Goal: Obtain resource: Download file/media

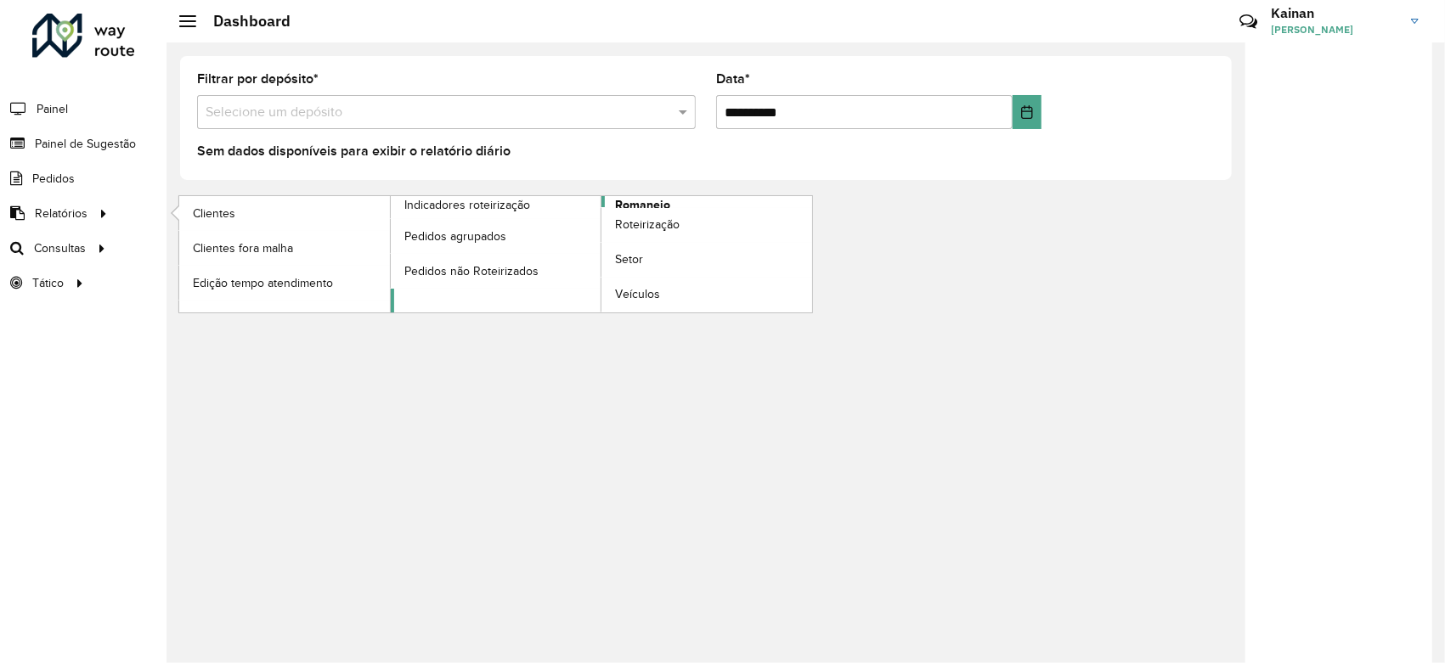
click at [636, 202] on span "Romaneio" at bounding box center [642, 205] width 55 height 18
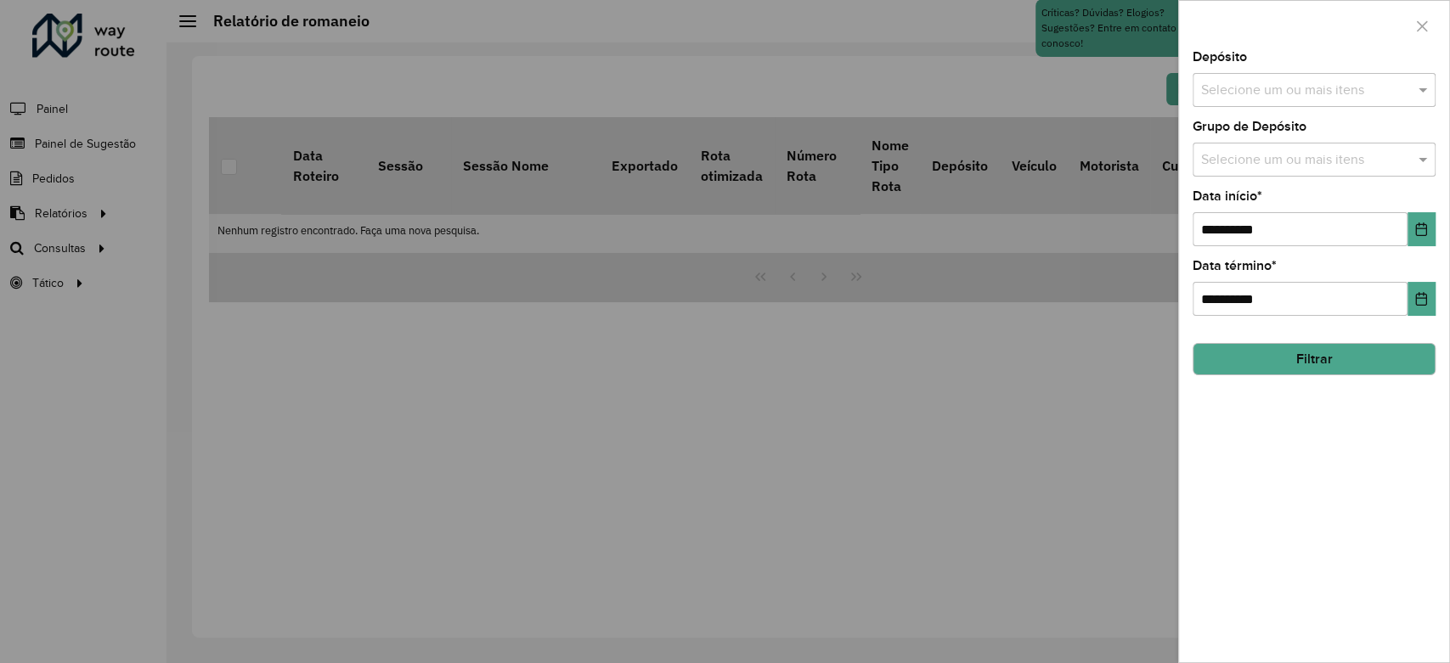
click at [1306, 81] on input "text" at bounding box center [1305, 91] width 217 height 20
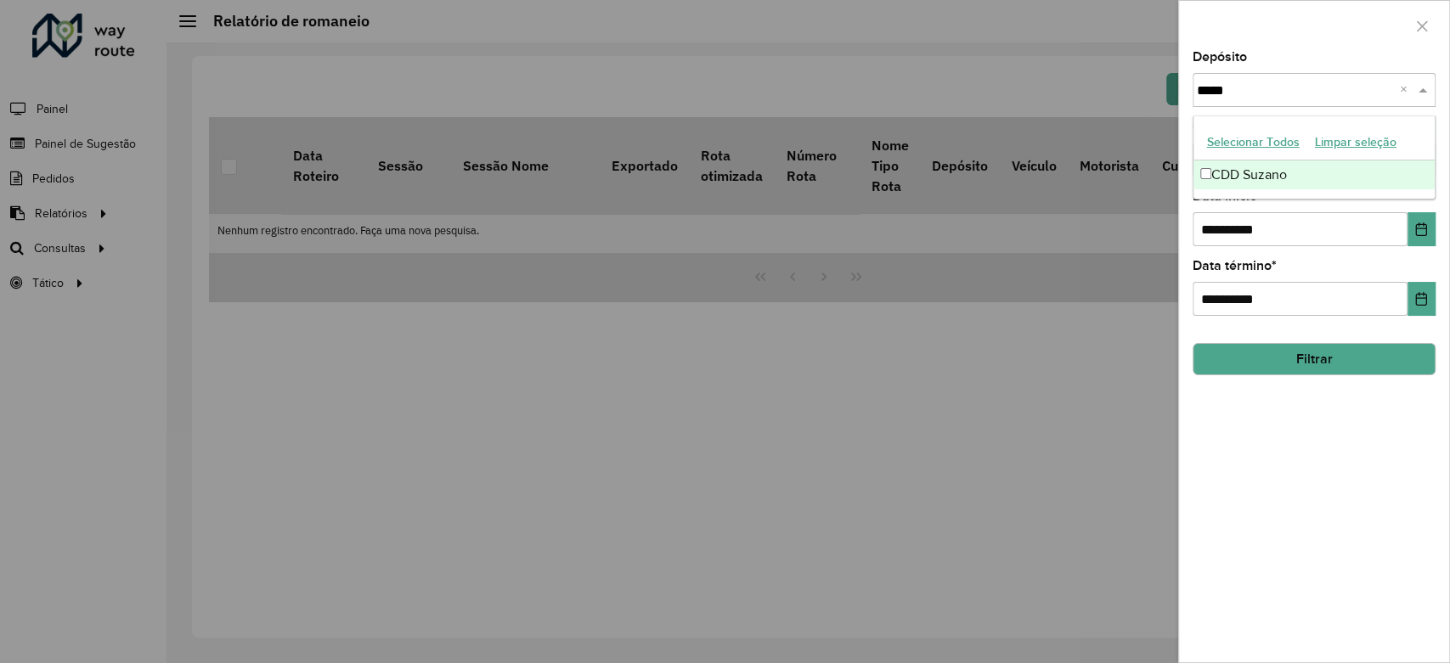
type input "******"
click at [1290, 180] on div "CDD Suzano" at bounding box center [1314, 175] width 241 height 29
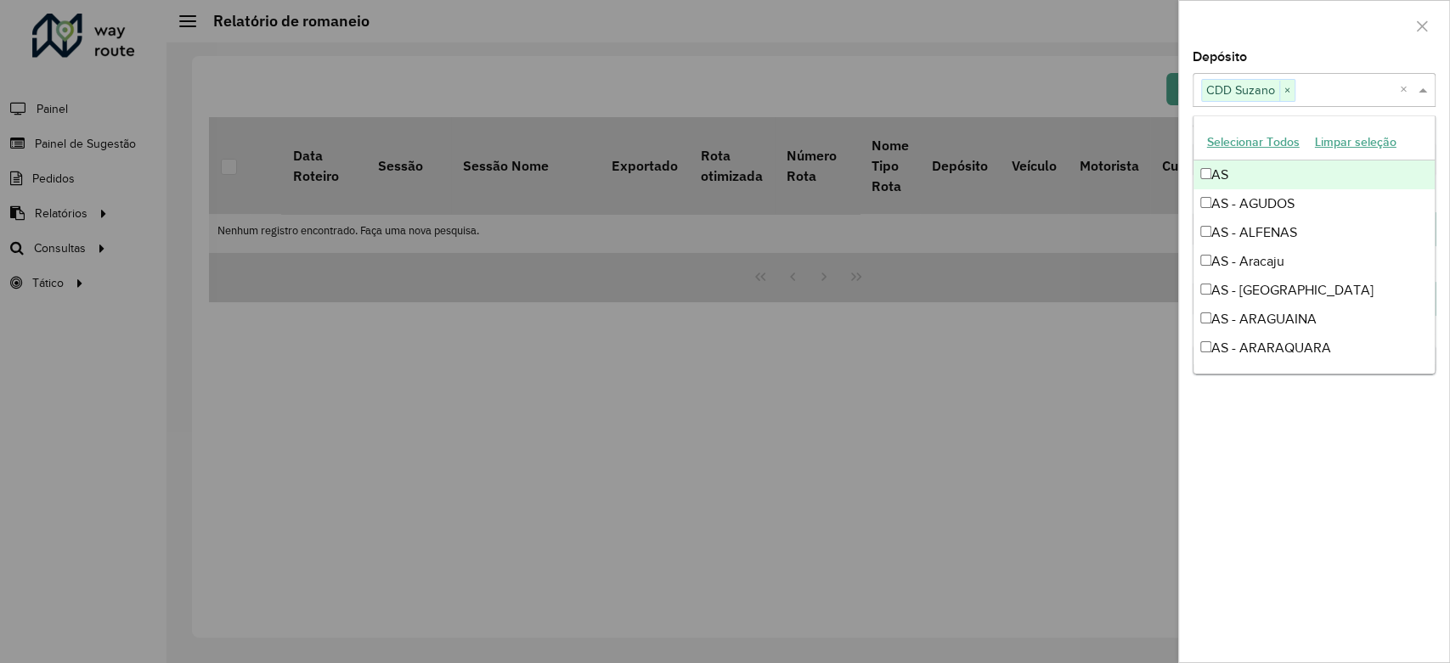
click at [1290, 47] on div at bounding box center [1314, 26] width 270 height 50
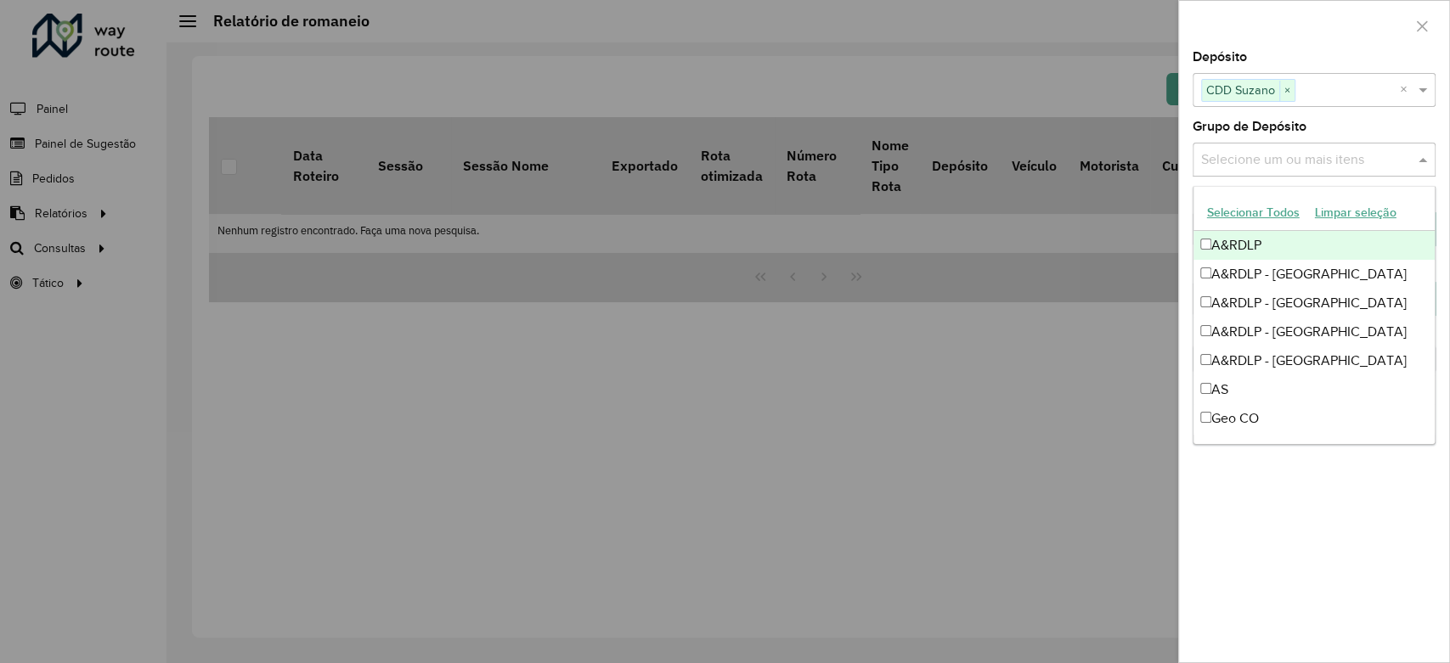
click at [1298, 152] on input "text" at bounding box center [1305, 160] width 217 height 20
click at [1326, 125] on div "Grupo de Depósito Selecione um ou mais itens" at bounding box center [1314, 149] width 243 height 56
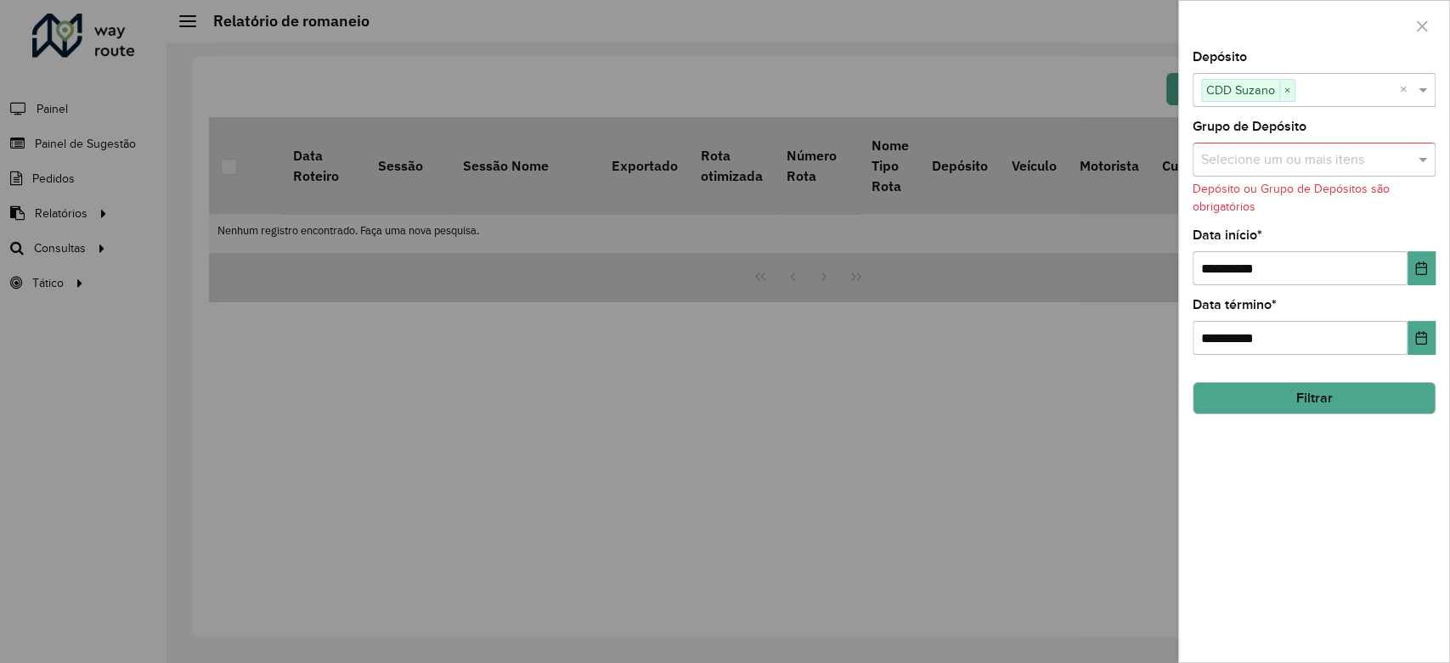
click at [1320, 159] on input "text" at bounding box center [1305, 160] width 217 height 20
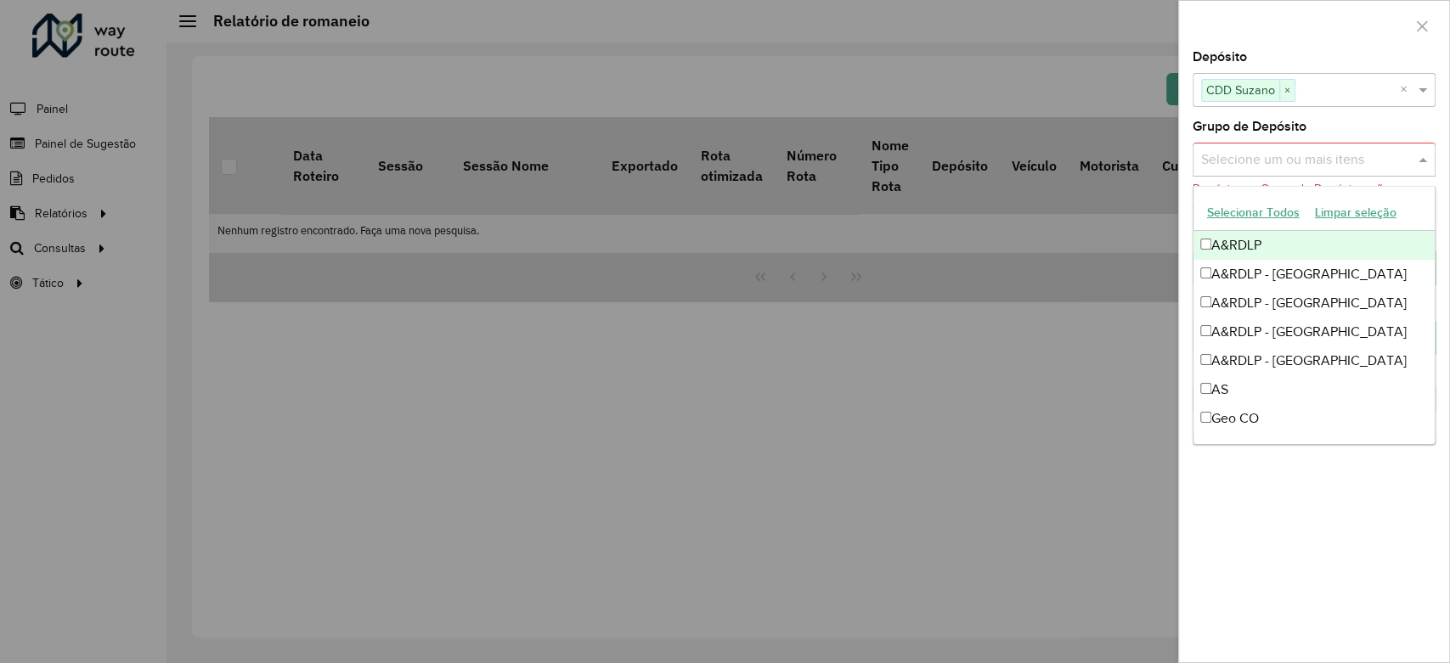
click at [1318, 161] on input "text" at bounding box center [1305, 160] width 217 height 20
click at [1328, 123] on div "Grupo de Depósito Selecione um ou mais itens Depósito ou Grupo de Depósitos são…" at bounding box center [1314, 168] width 243 height 95
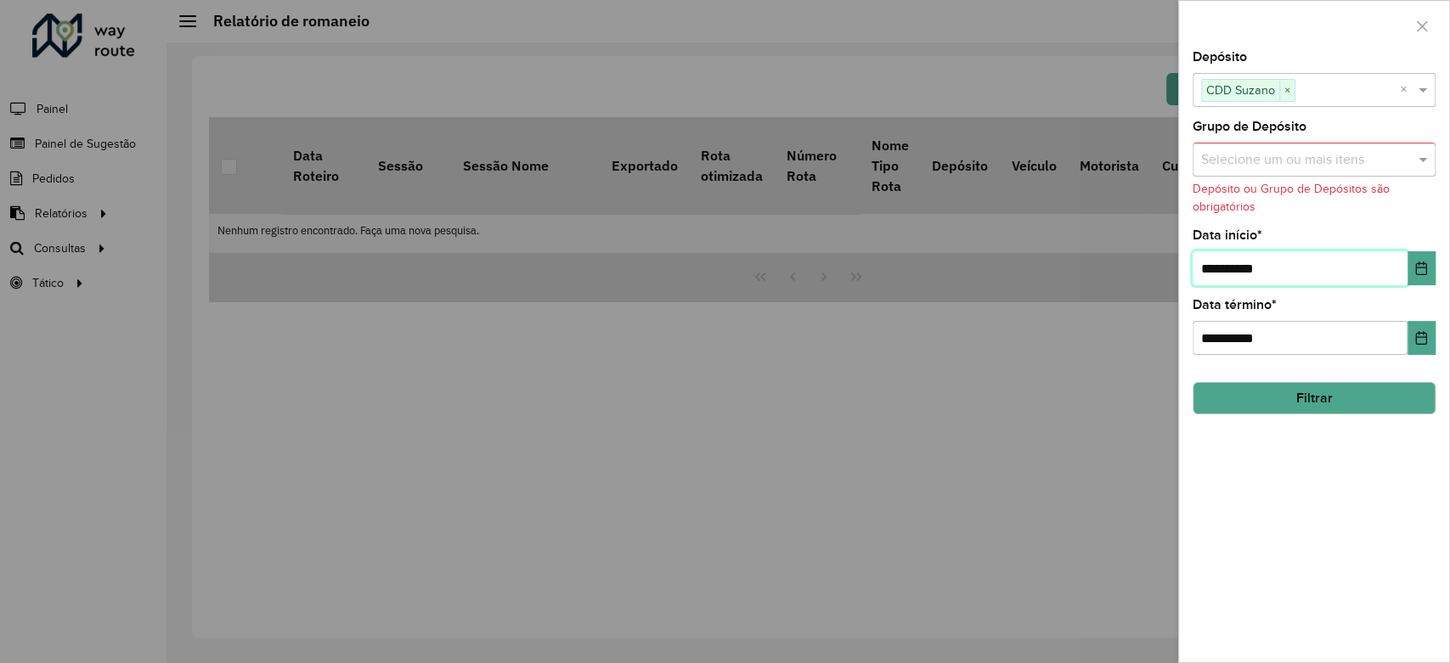
click at [1304, 269] on input "**********" at bounding box center [1300, 268] width 215 height 34
click at [1408, 264] on button "Choose Date" at bounding box center [1422, 268] width 28 height 34
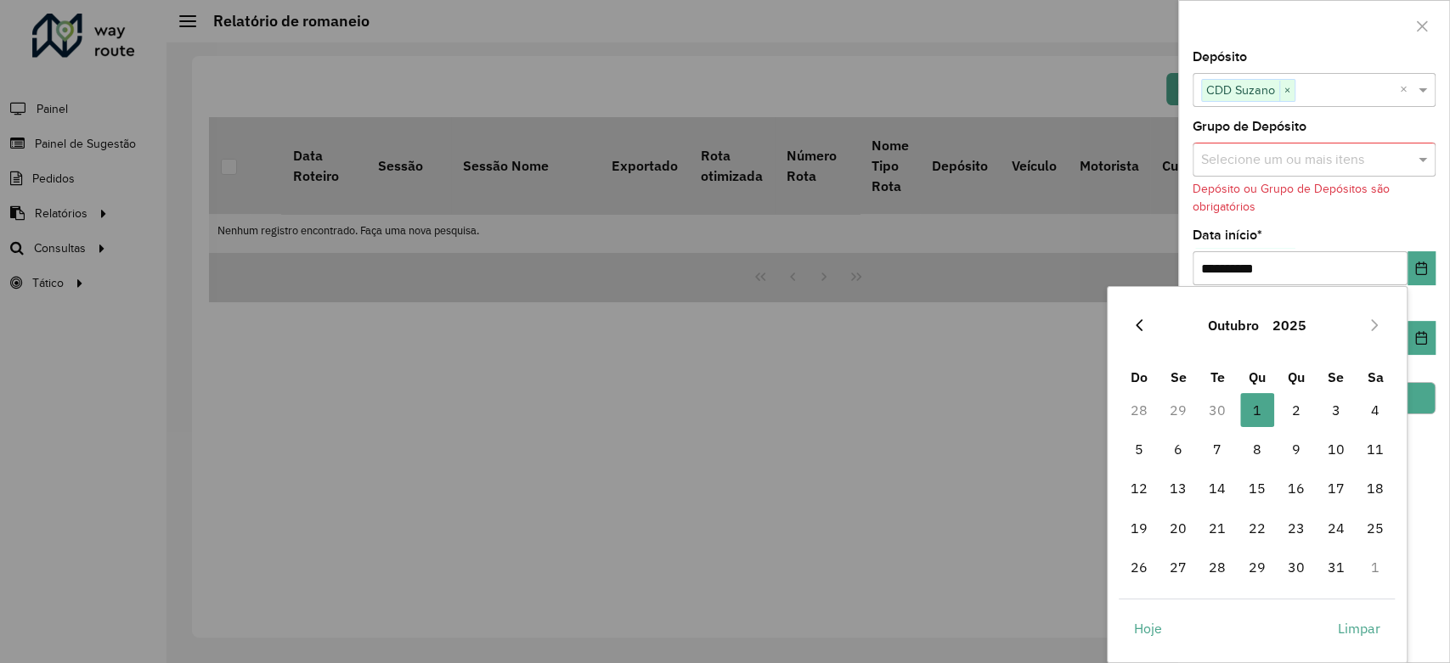
click at [1139, 326] on icon "Previous Month" at bounding box center [1139, 326] width 14 height 14
click at [1186, 522] on span "22" at bounding box center [1178, 528] width 34 height 34
type input "**********"
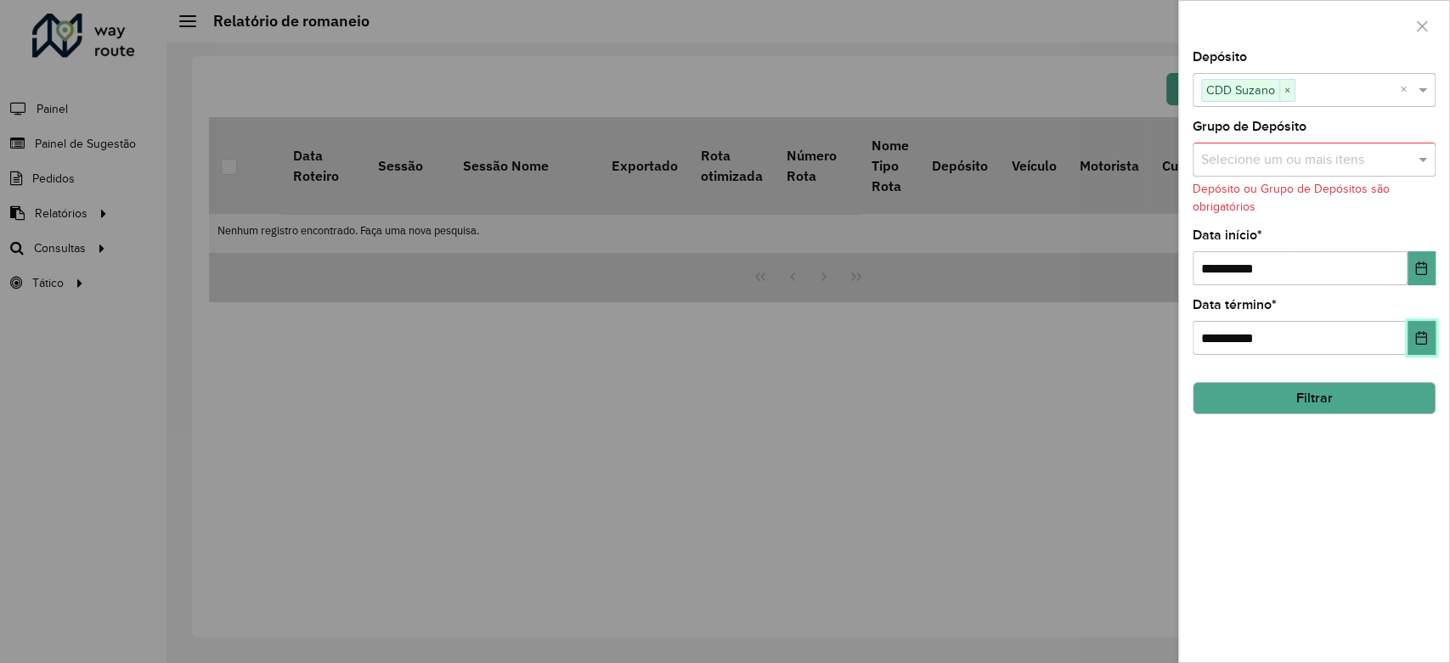
click at [1411, 340] on button "Choose Date" at bounding box center [1422, 338] width 28 height 34
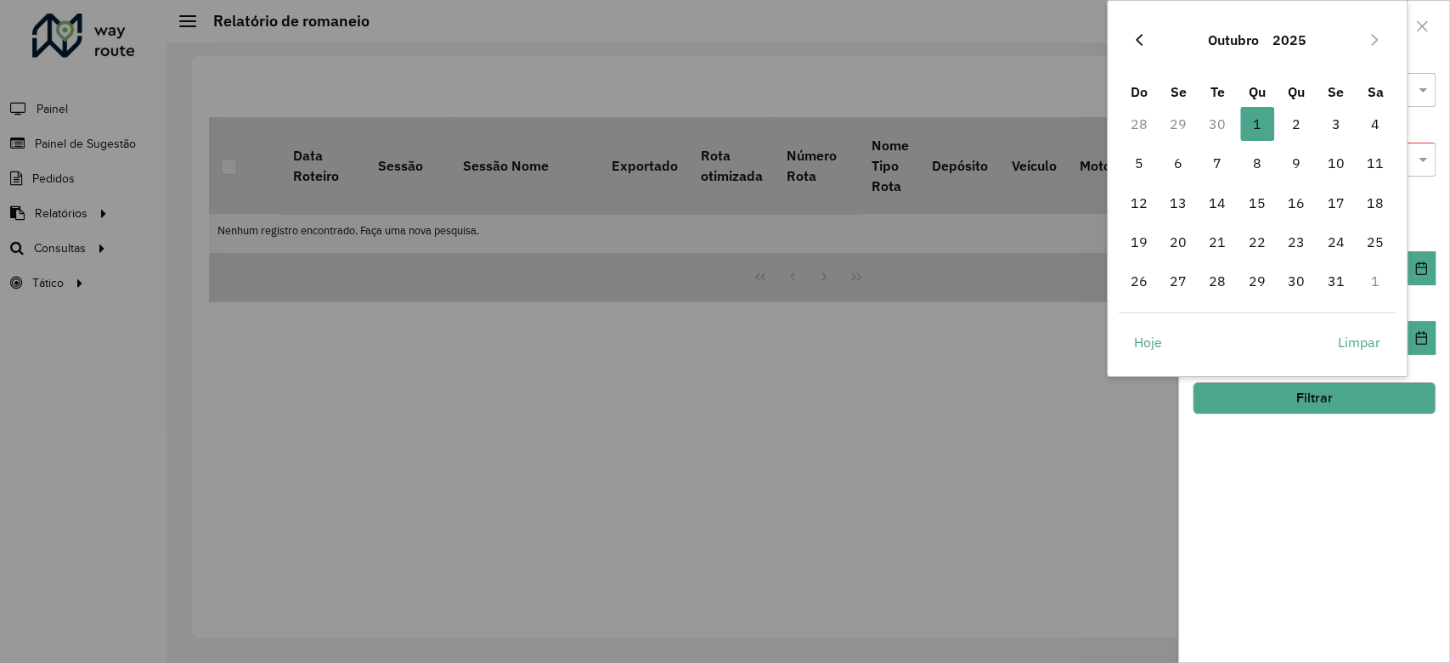
click at [1135, 31] on button "Previous Month" at bounding box center [1139, 39] width 27 height 27
click at [1225, 282] on span "30" at bounding box center [1217, 281] width 34 height 34
type input "**********"
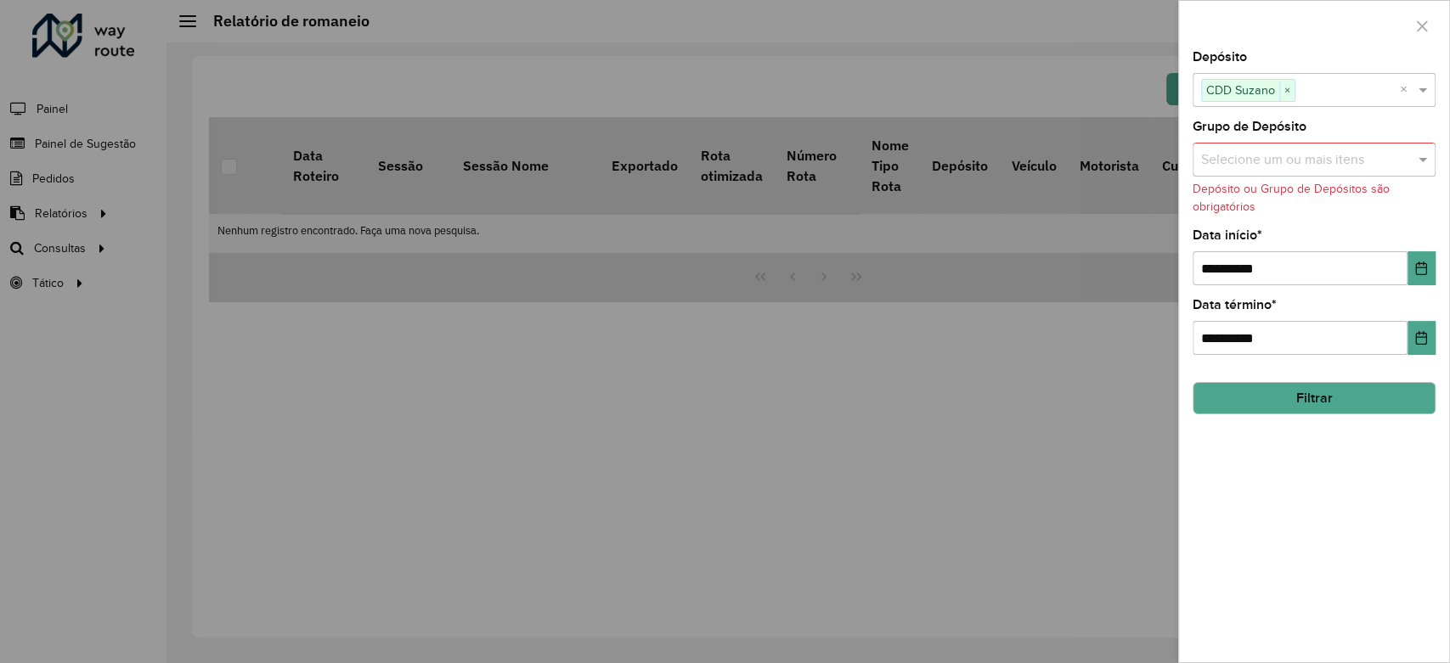
click at [1316, 397] on button "Filtrar" at bounding box center [1314, 398] width 243 height 32
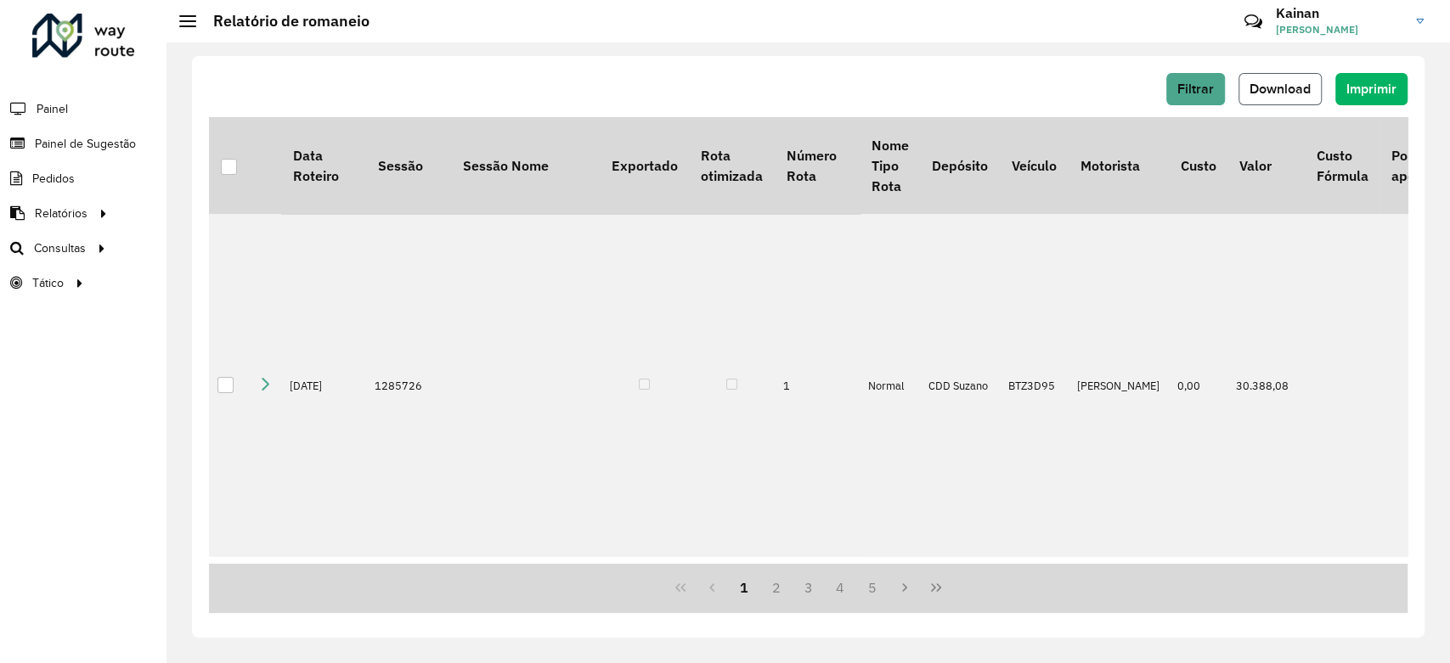
click at [1291, 89] on span "Download" at bounding box center [1280, 89] width 61 height 14
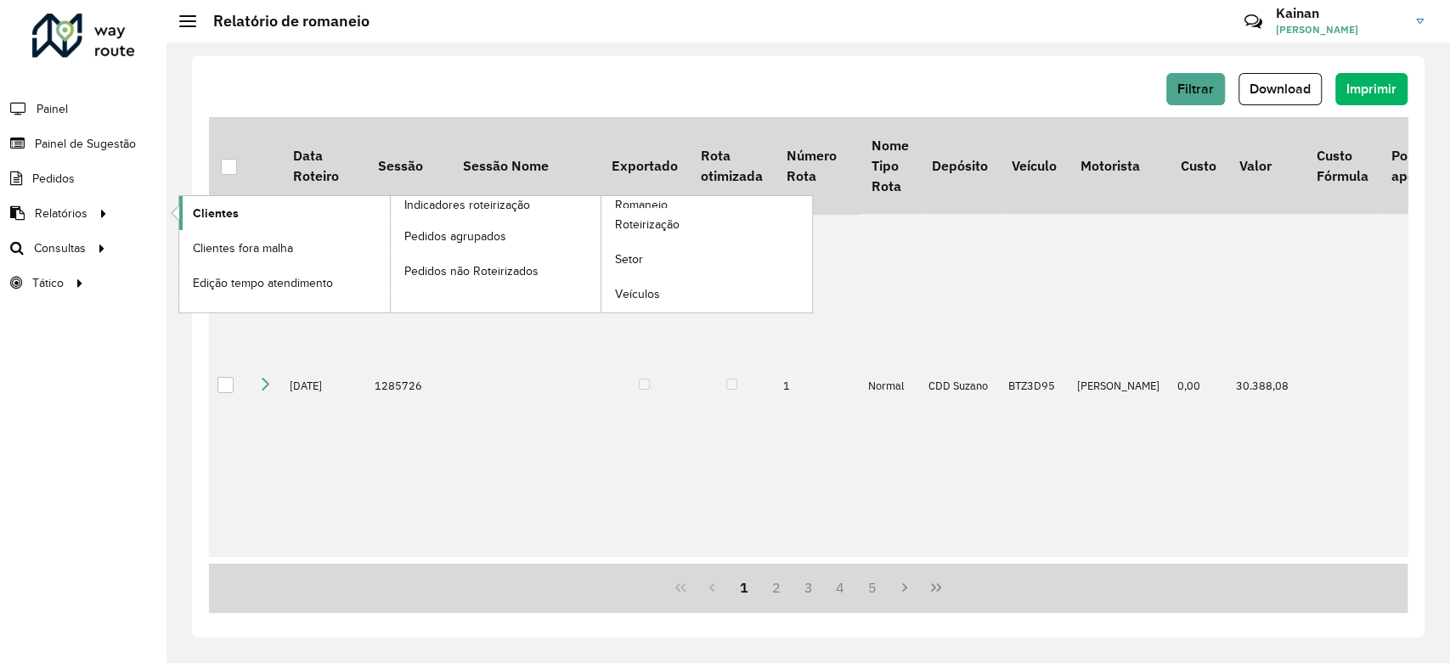
click at [195, 207] on span "Clientes" at bounding box center [216, 214] width 46 height 18
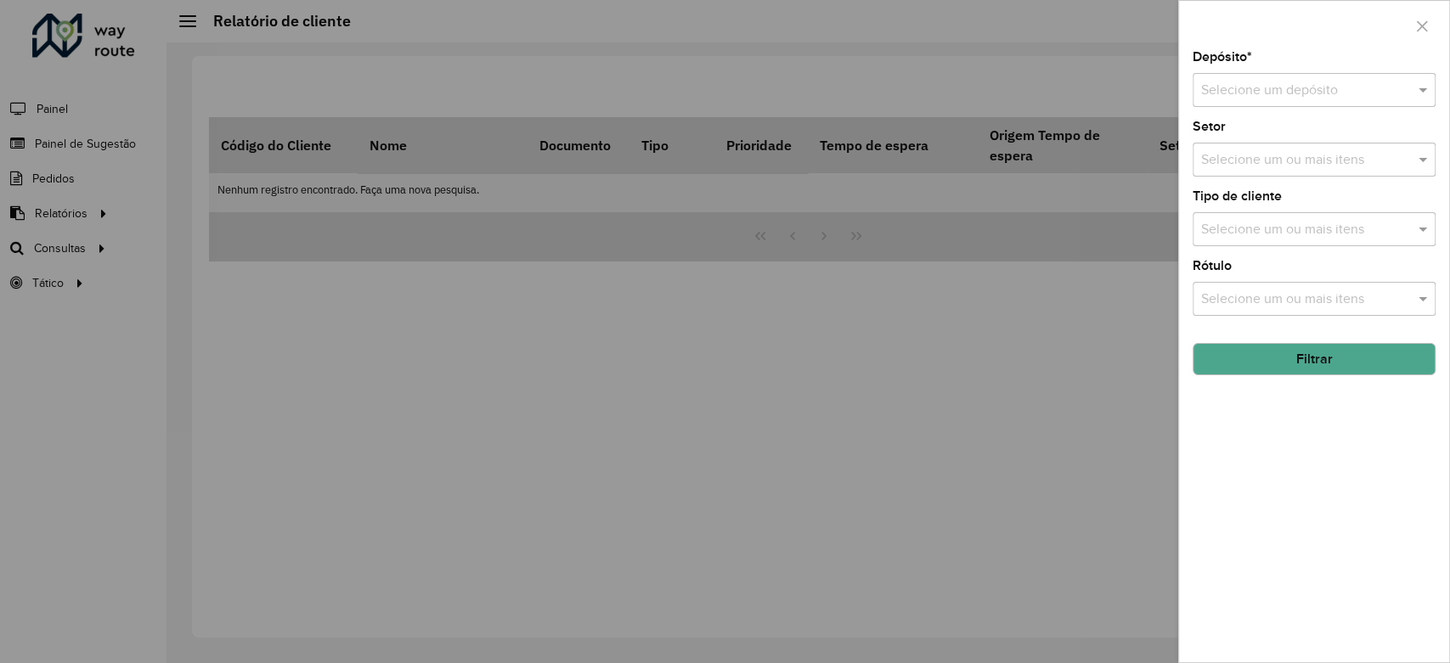
click at [1271, 107] on div "Depósito * Selecione um depósito Setor Selecione um ou mais itens Tipo de clien…" at bounding box center [1314, 357] width 270 height 612
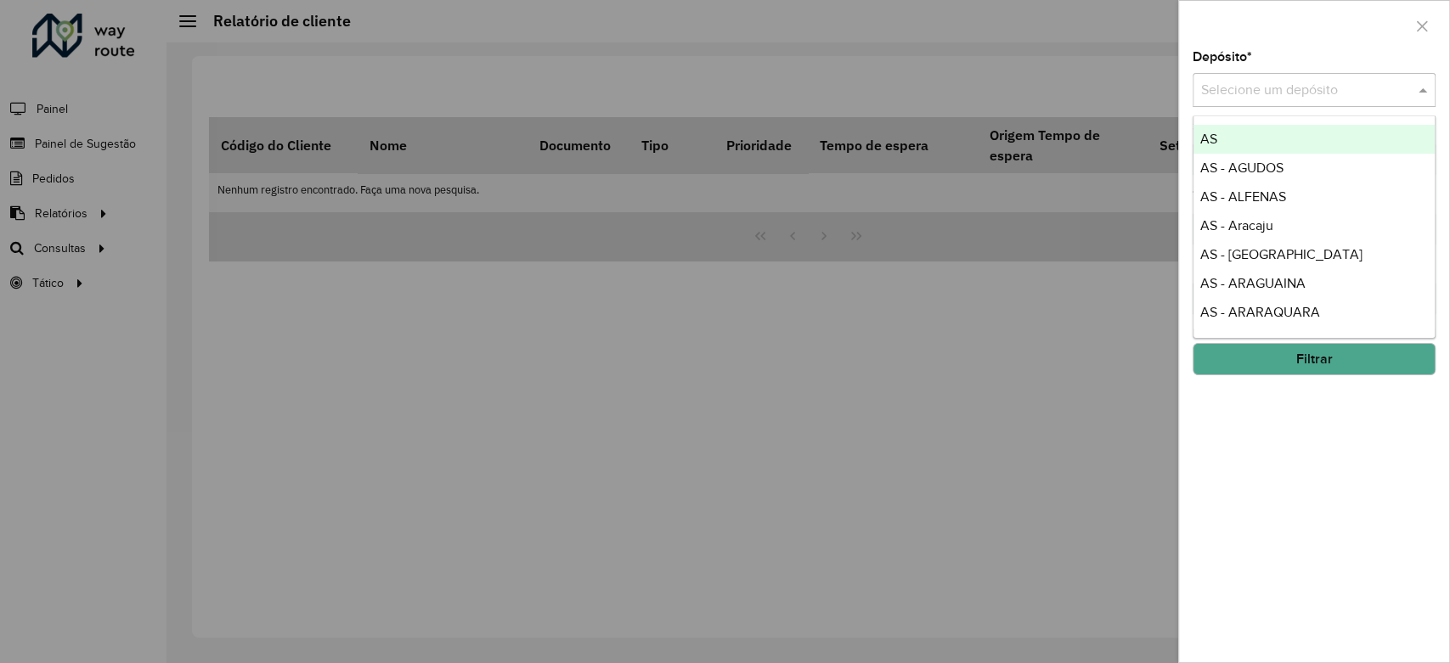
click at [1272, 100] on input "text" at bounding box center [1297, 91] width 192 height 20
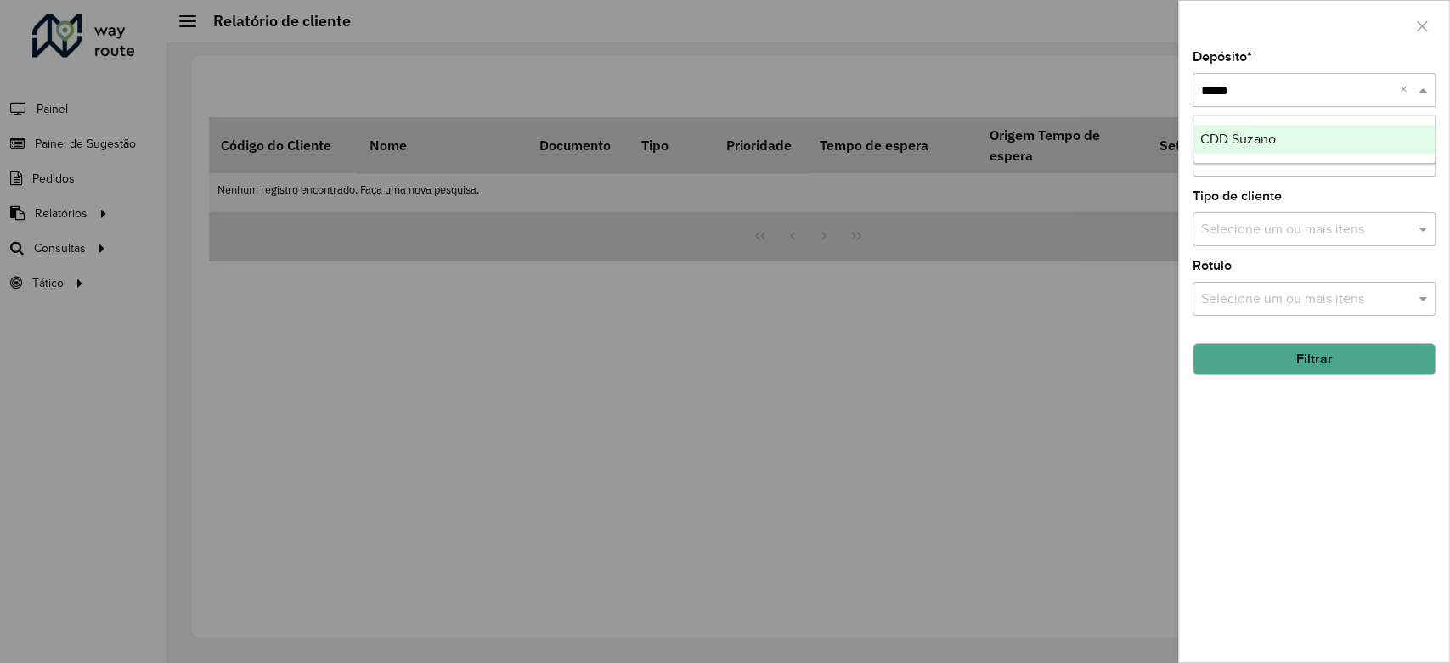
type input "******"
click at [1264, 147] on div "CDD Suzano" at bounding box center [1314, 139] width 241 height 29
click at [1233, 166] on input "text" at bounding box center [1305, 160] width 217 height 20
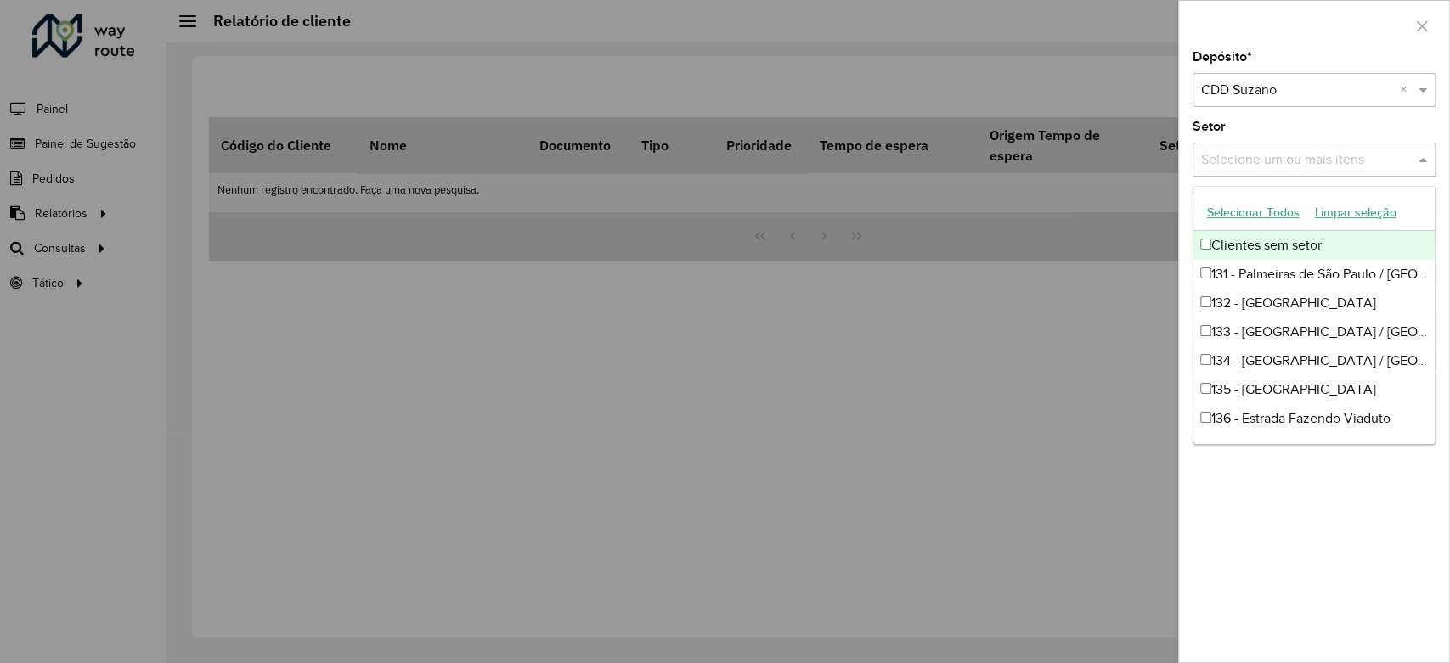
click at [1249, 128] on div "Setor Selecione um ou mais itens" at bounding box center [1314, 149] width 243 height 56
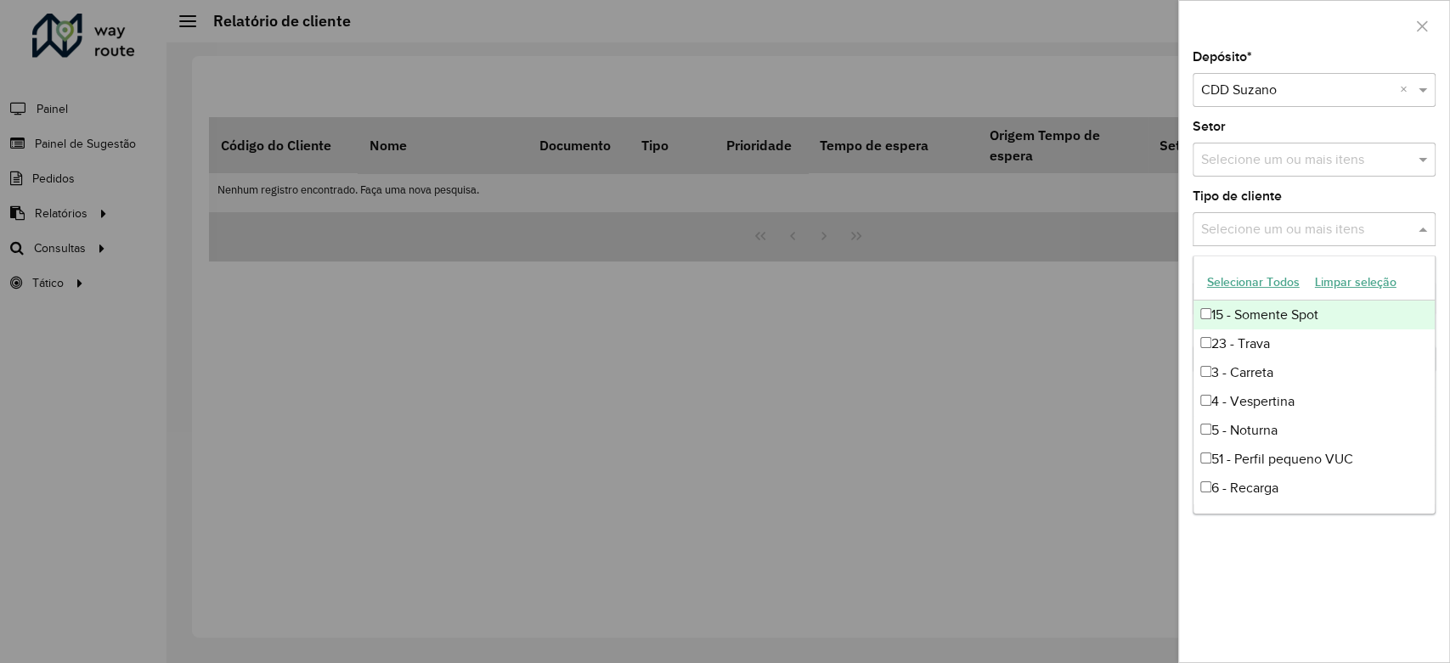
click at [1280, 221] on input "text" at bounding box center [1305, 230] width 217 height 20
click at [1288, 224] on input "text" at bounding box center [1305, 230] width 217 height 20
click at [1299, 202] on div "Tipo de cliente Selecione um ou mais itens" at bounding box center [1314, 218] width 243 height 56
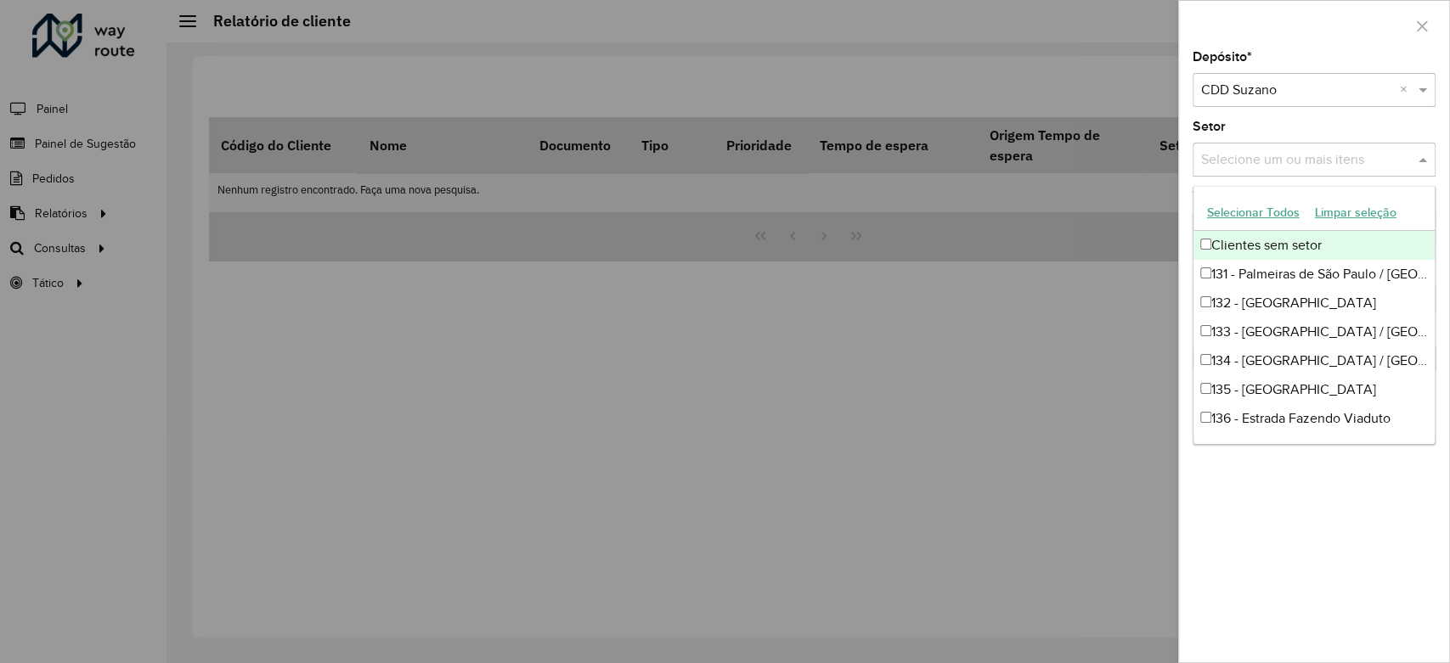
click at [1264, 156] on input "text" at bounding box center [1305, 160] width 217 height 20
click at [1281, 127] on div "Setor Selecione um ou mais itens" at bounding box center [1314, 149] width 243 height 56
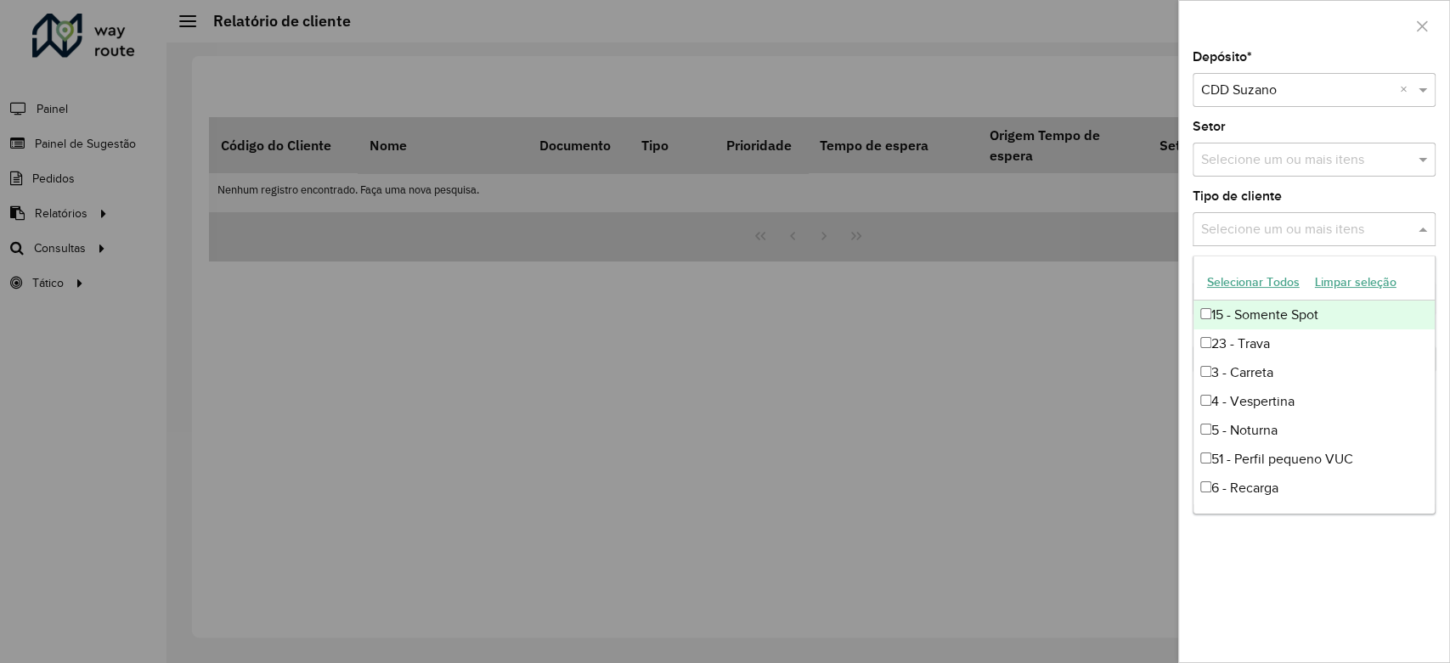
click at [1294, 223] on input "text" at bounding box center [1305, 230] width 217 height 20
click at [1303, 202] on div "Tipo de cliente Selecione um ou mais itens" at bounding box center [1314, 218] width 243 height 56
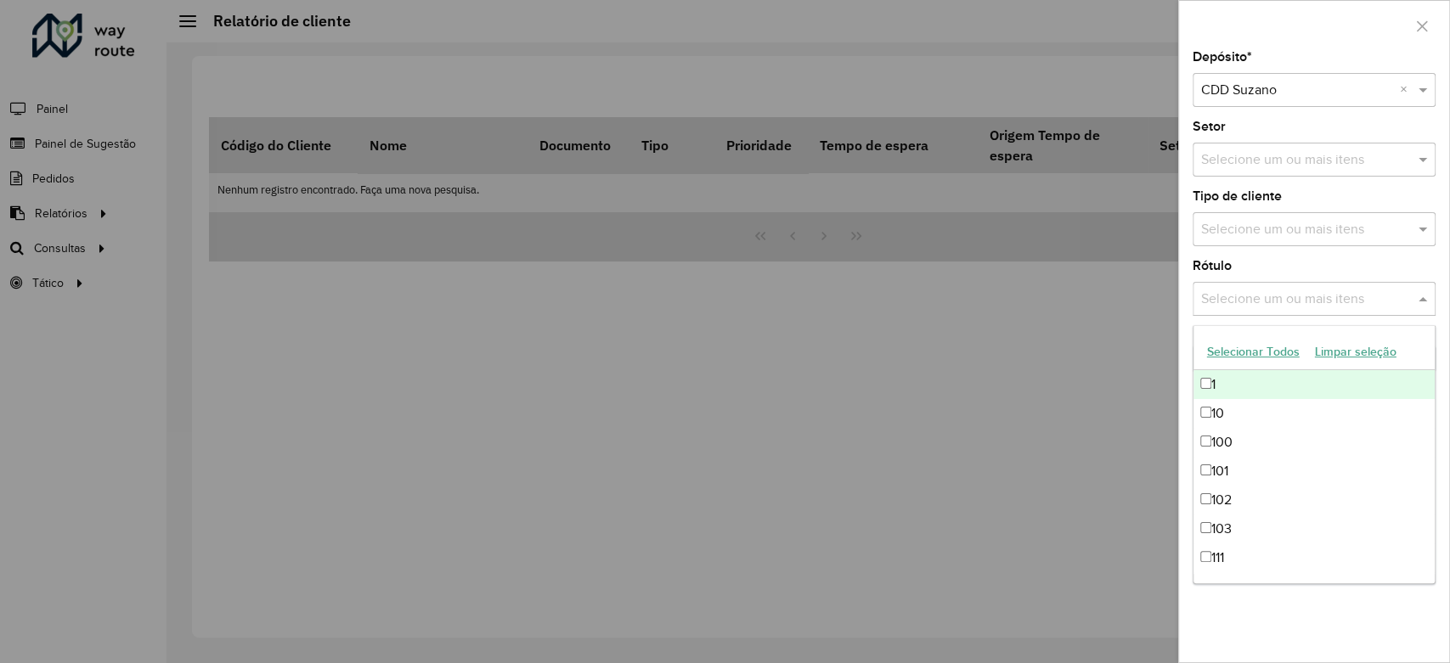
click at [1300, 291] on input "text" at bounding box center [1305, 300] width 217 height 20
click at [1299, 291] on input "text" at bounding box center [1305, 300] width 217 height 20
click at [1307, 271] on div "Rótulo Selecione um ou mais itens" at bounding box center [1314, 288] width 243 height 56
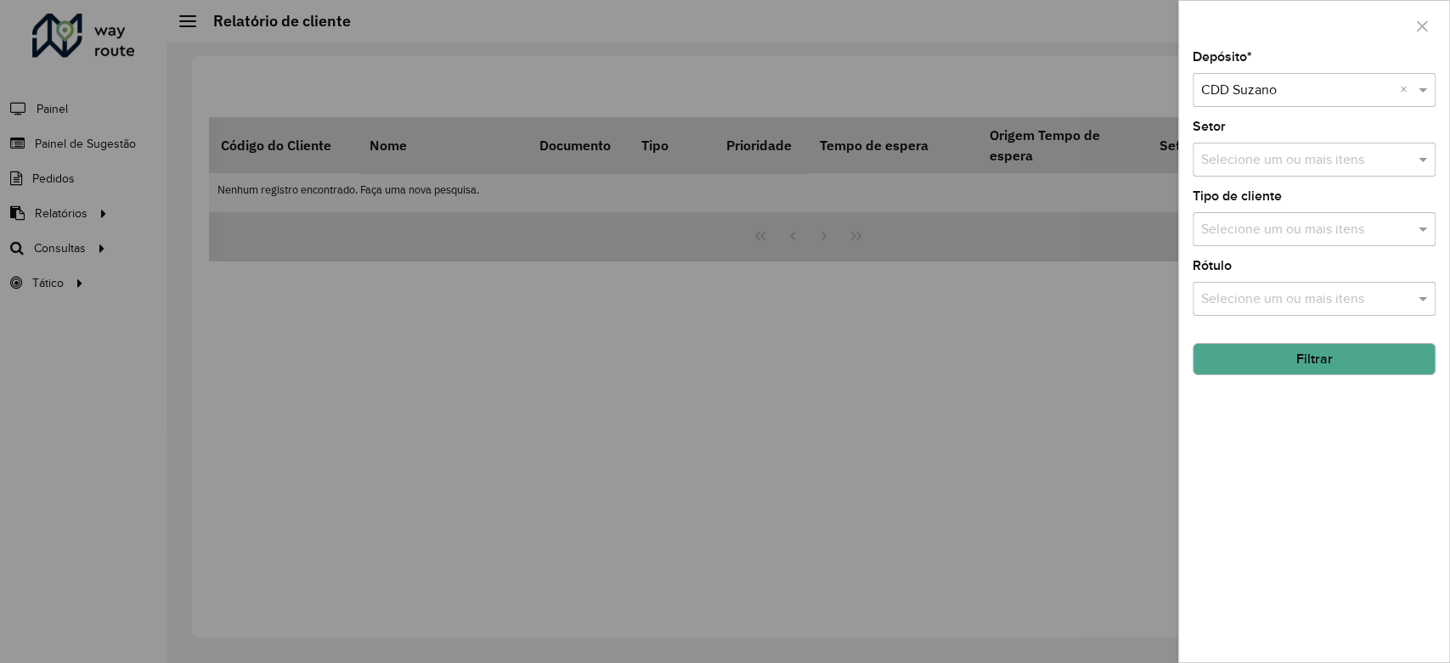
click at [1318, 355] on button "Filtrar" at bounding box center [1314, 359] width 243 height 32
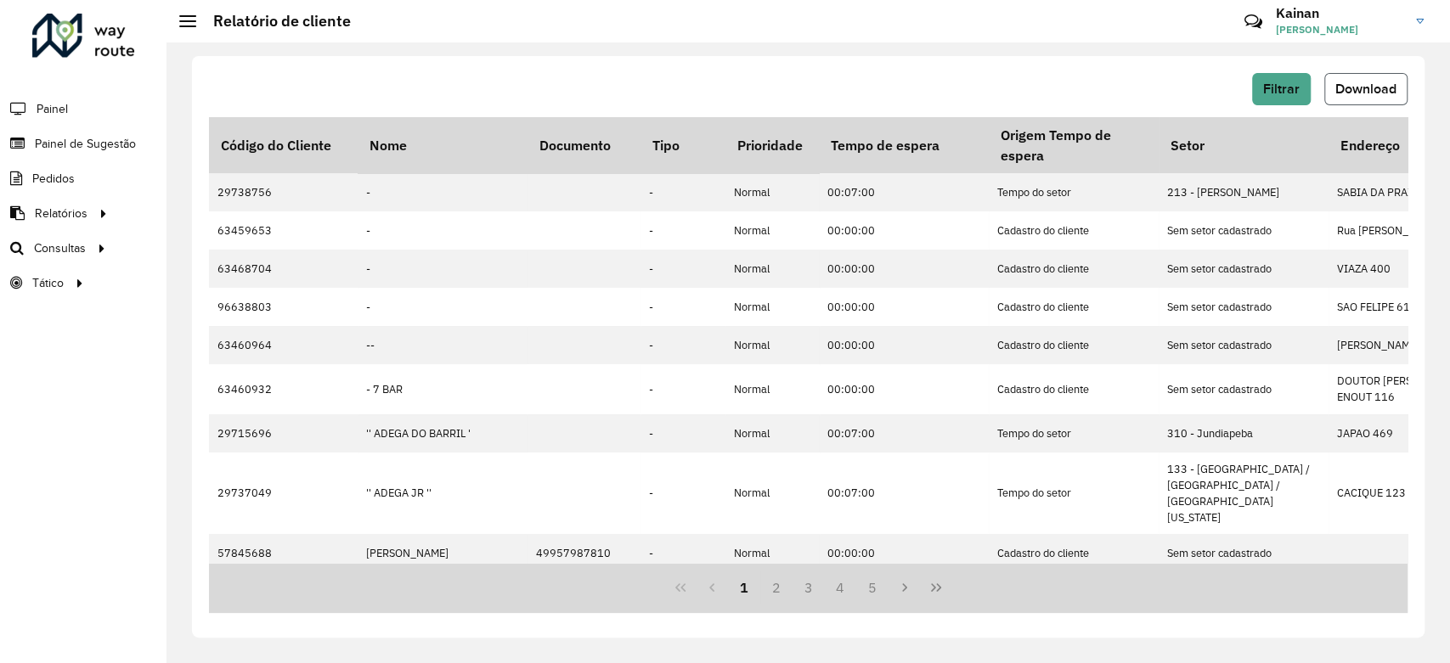
click at [1350, 88] on span "Download" at bounding box center [1365, 89] width 61 height 14
click at [217, 281] on span "Setores" at bounding box center [214, 283] width 42 height 18
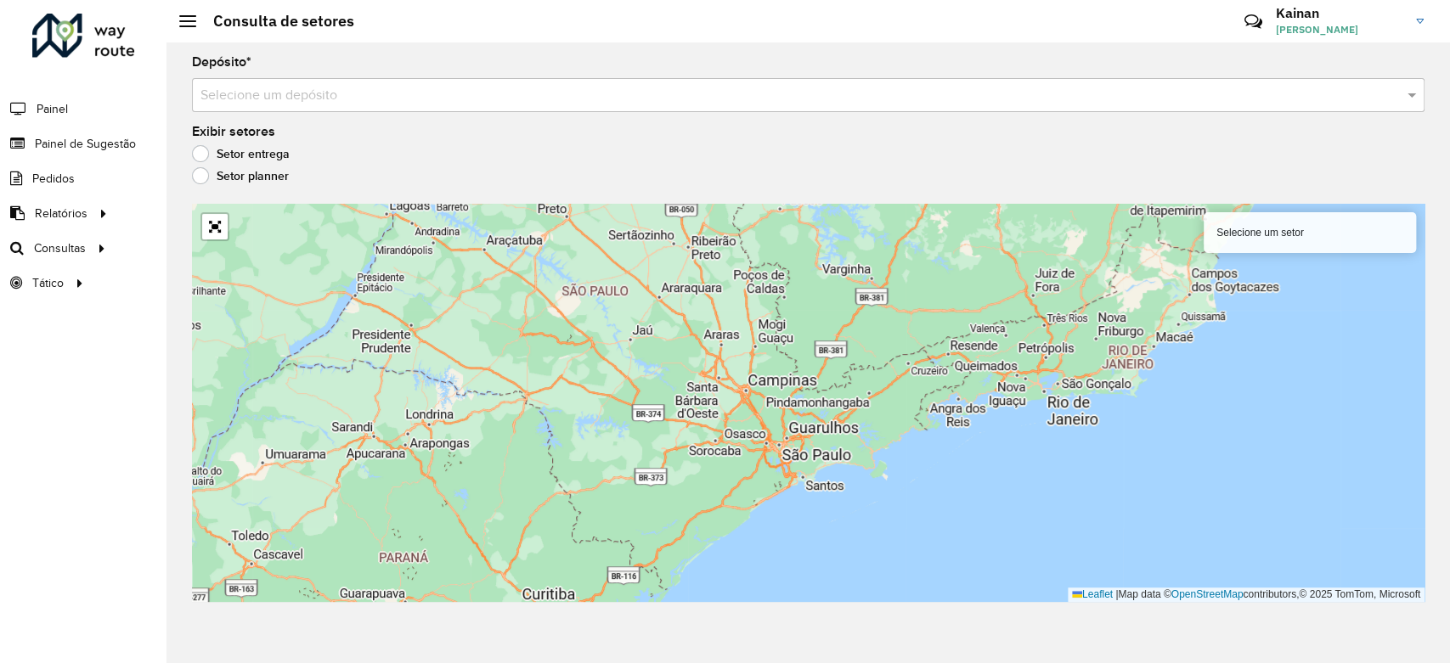
drag, startPoint x: 987, startPoint y: 403, endPoint x: 962, endPoint y: 451, distance: 54.3
click at [962, 451] on div "Selecione um setor Leaflet | Map data © OpenStreetMap contributors,© 2025 TomTo…" at bounding box center [808, 403] width 1233 height 398
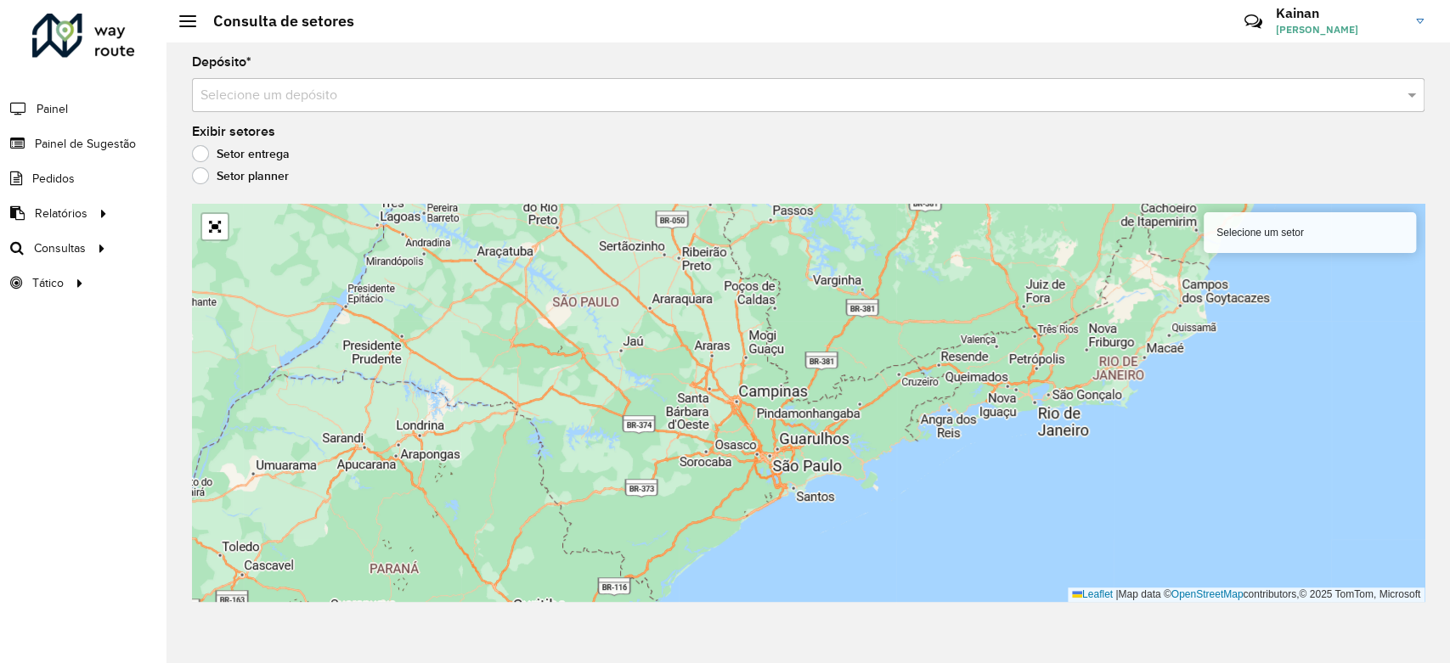
click at [1235, 242] on div "Selecione um setor" at bounding box center [1310, 232] width 212 height 41
click at [572, 95] on input "text" at bounding box center [791, 96] width 1182 height 20
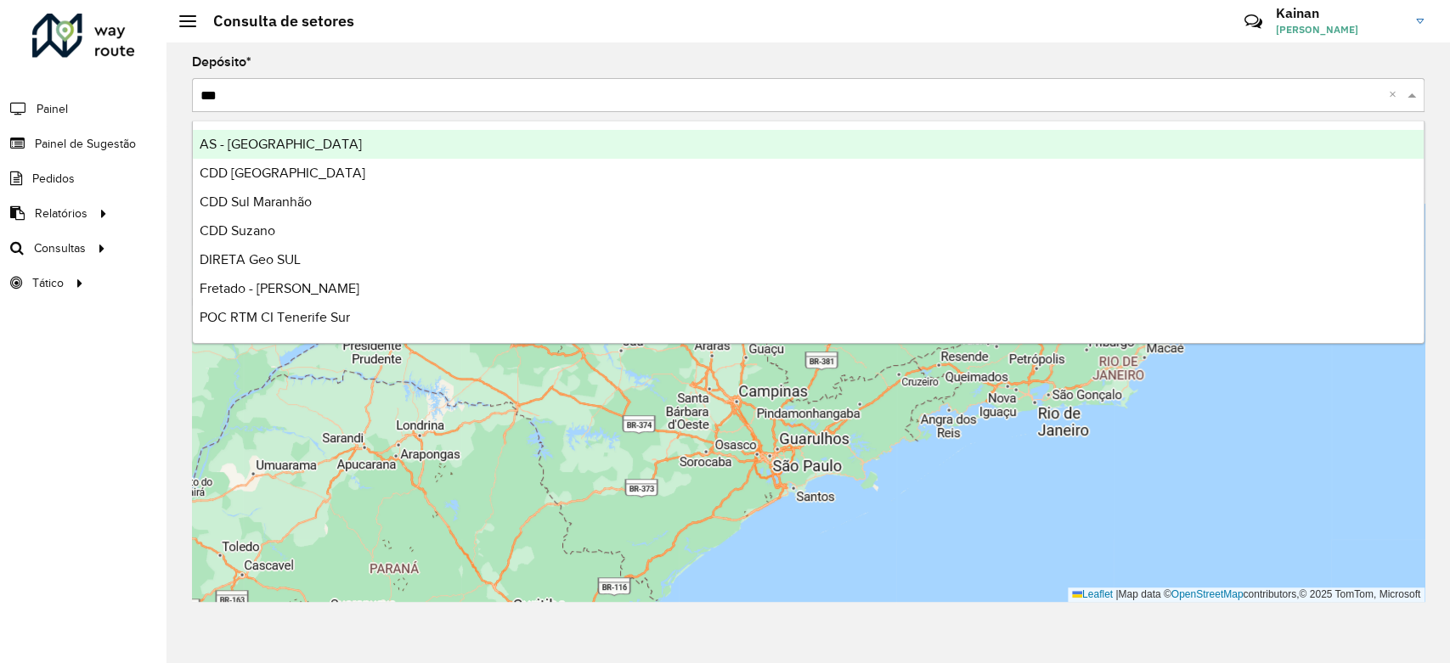
type input "****"
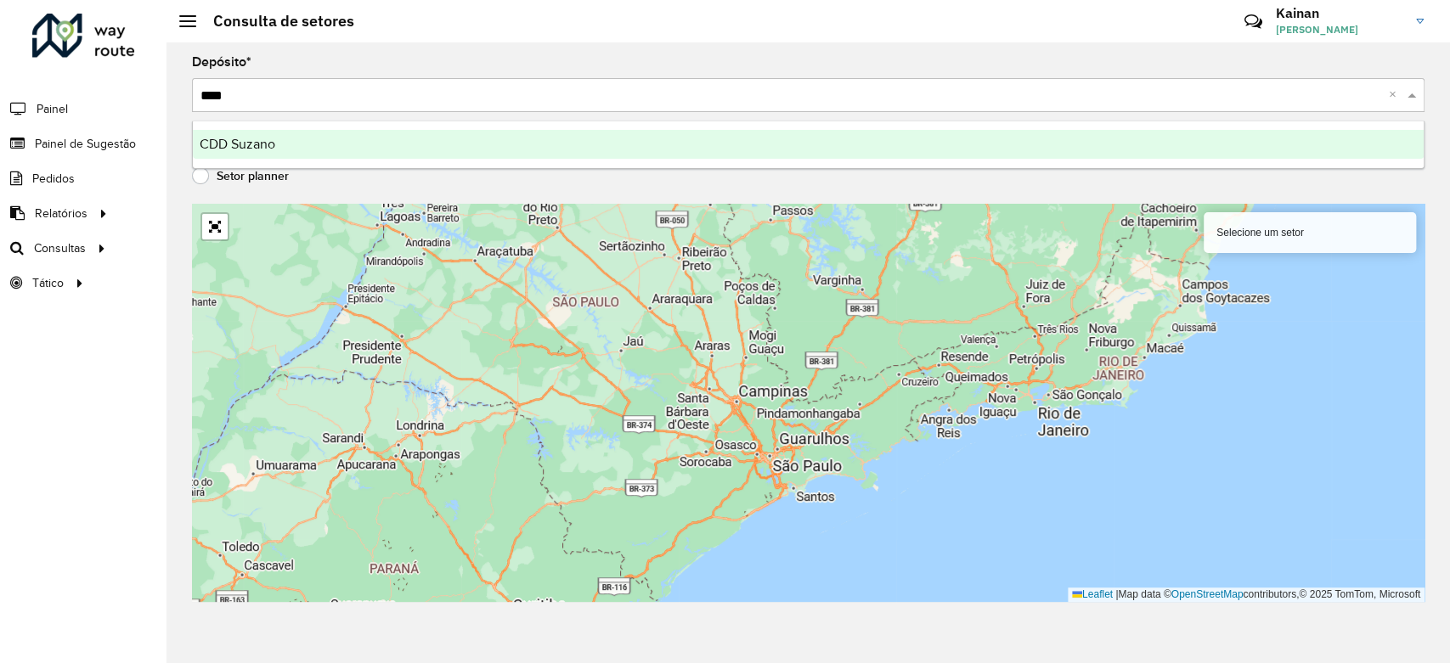
click at [291, 154] on div "CDD Suzano" at bounding box center [808, 144] width 1231 height 29
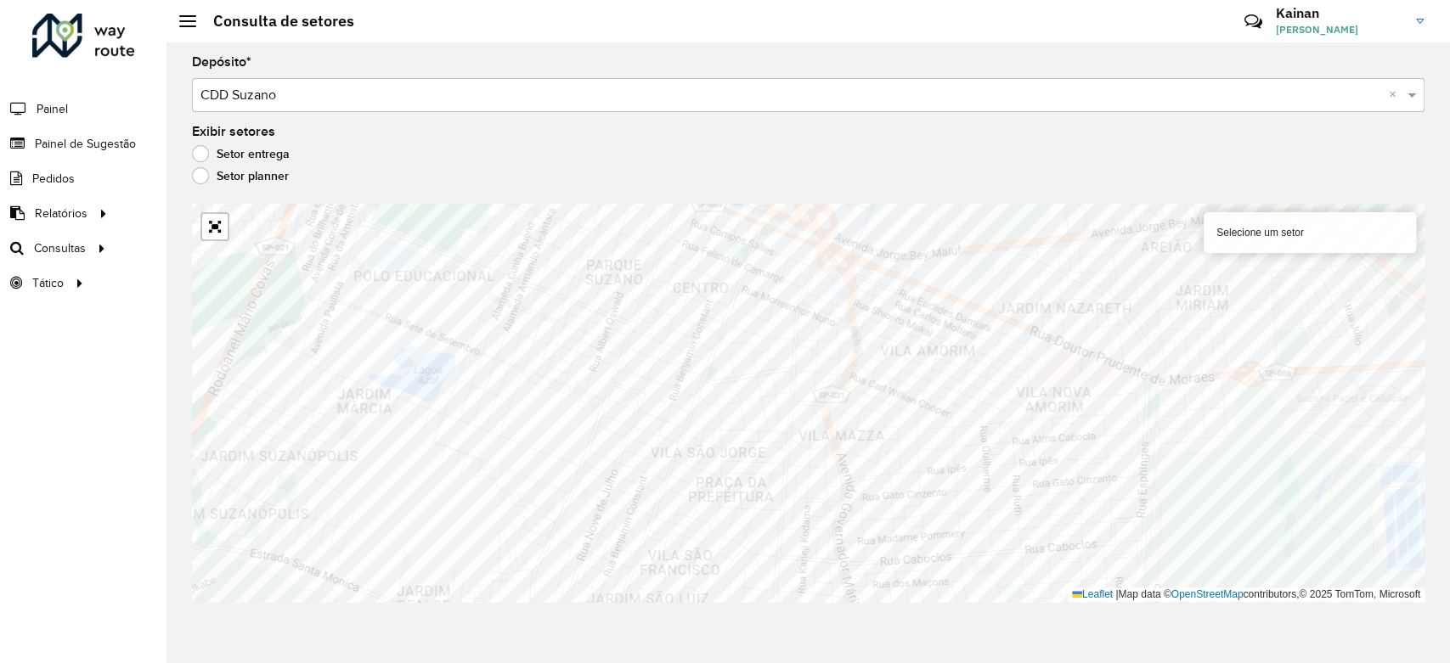
click at [793, 153] on div "Setor entrega" at bounding box center [808, 158] width 1233 height 20
